Goal: Find specific page/section: Find specific page/section

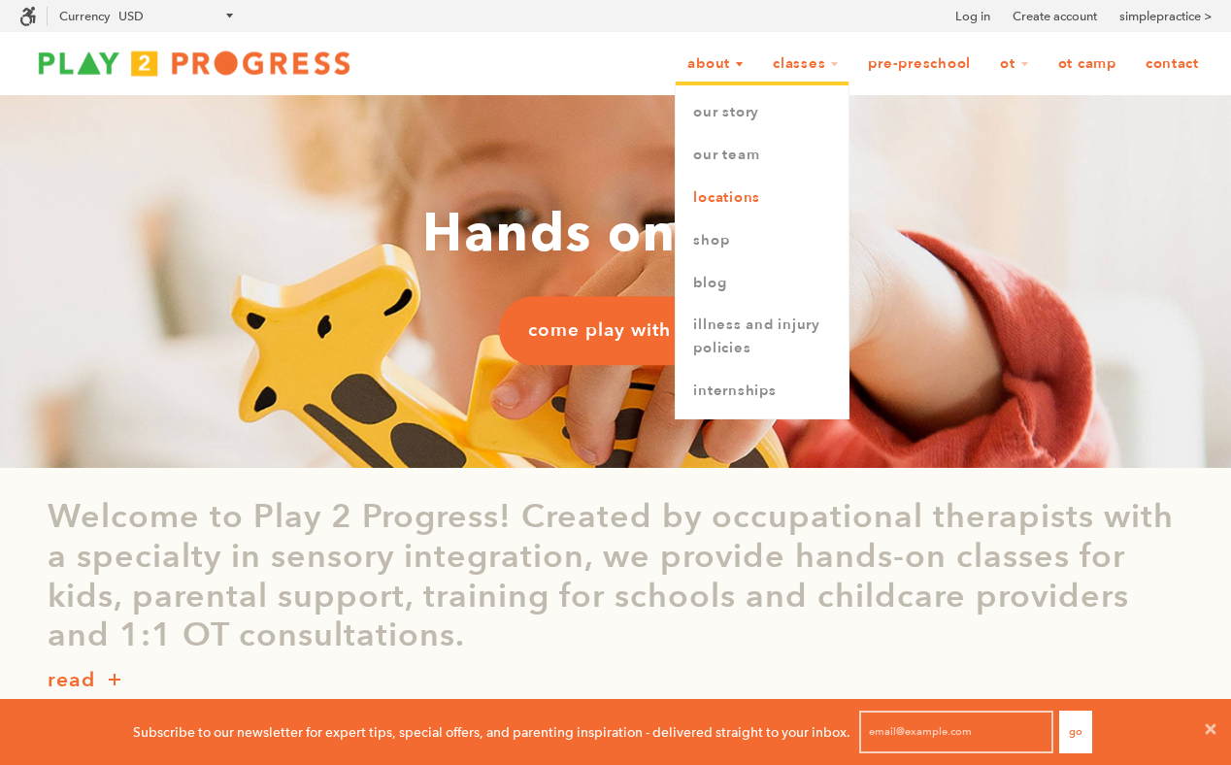
click at [742, 204] on link "Locations" at bounding box center [761, 198] width 173 height 43
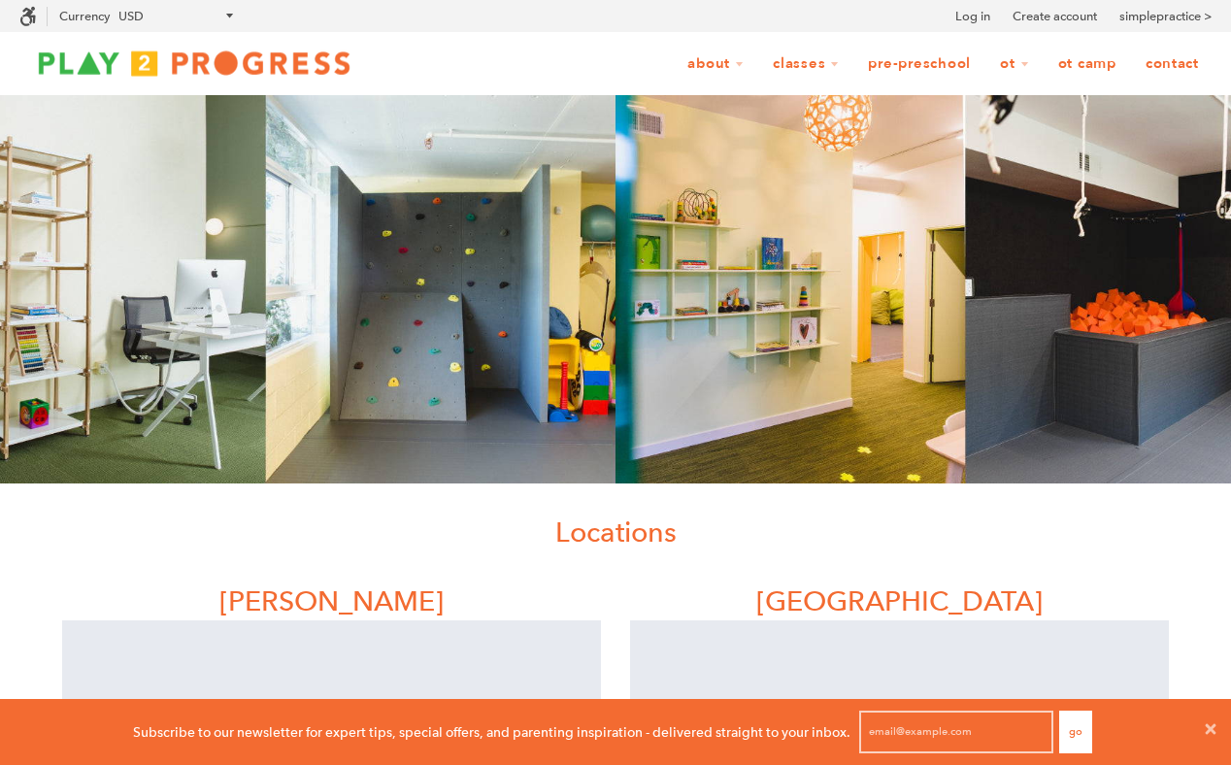
scroll to position [16, 16]
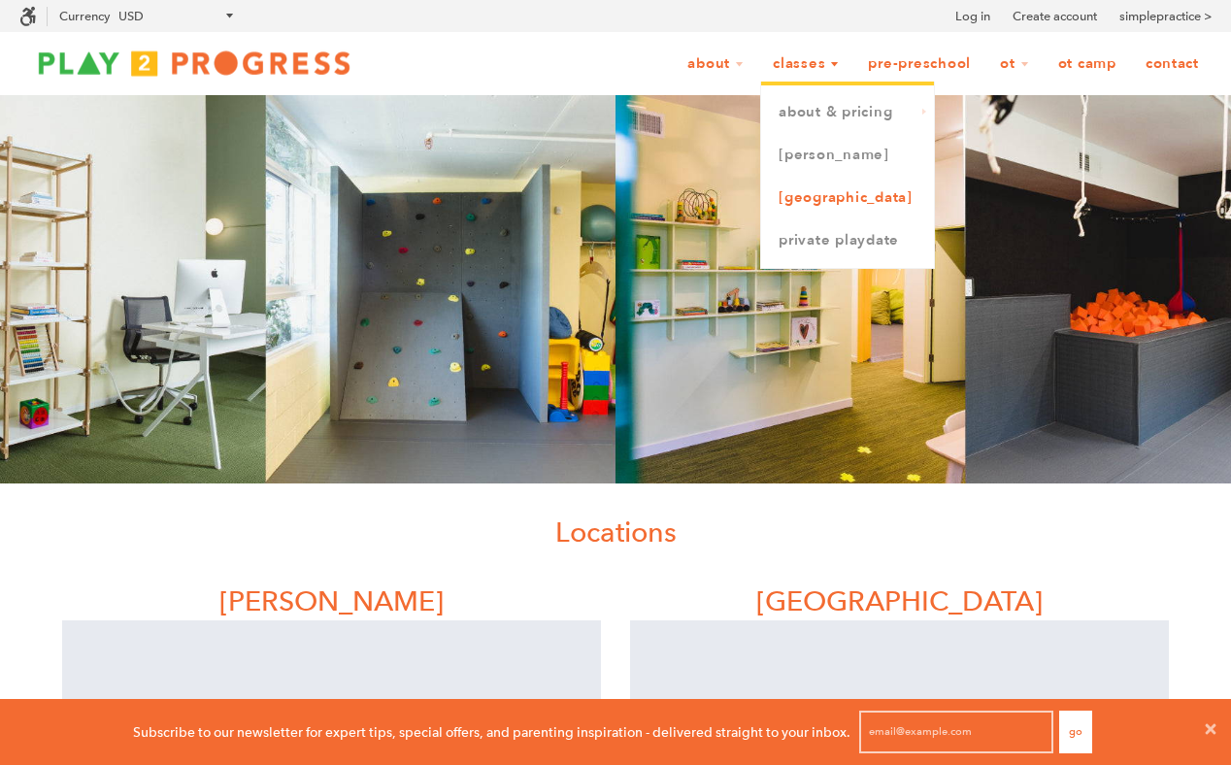
click at [827, 193] on link "[GEOGRAPHIC_DATA]" at bounding box center [847, 198] width 173 height 43
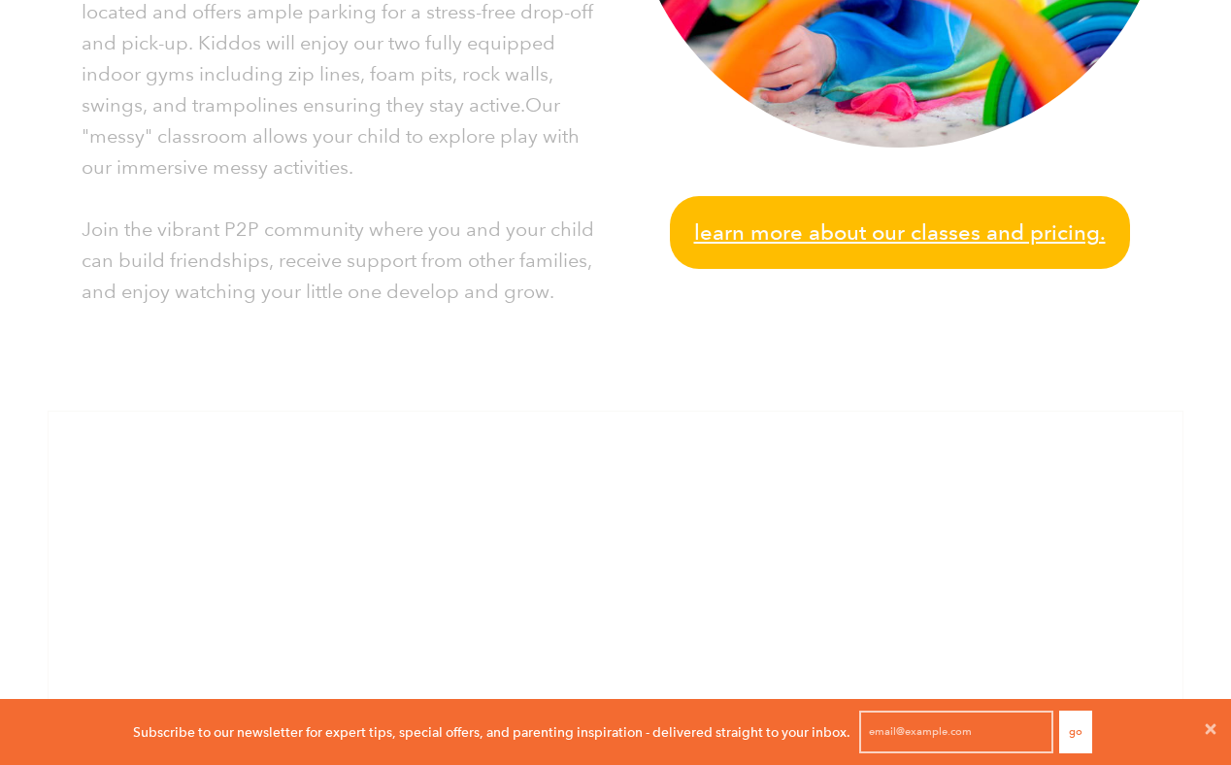
scroll to position [873, 0]
